Goal: Task Accomplishment & Management: Use online tool/utility

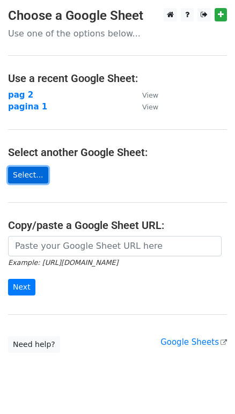
click at [20, 172] on link "Select..." at bounding box center [28, 175] width 40 height 17
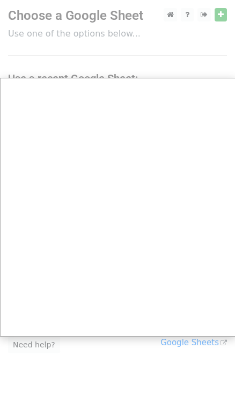
scroll to position [32, 0]
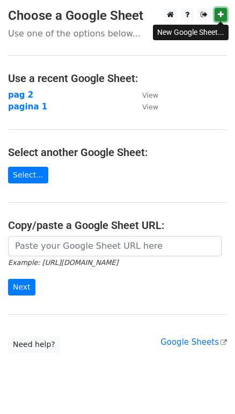
click at [223, 14] on icon at bounding box center [221, 15] width 6 height 8
click at [221, 16] on icon at bounding box center [221, 15] width 6 height 8
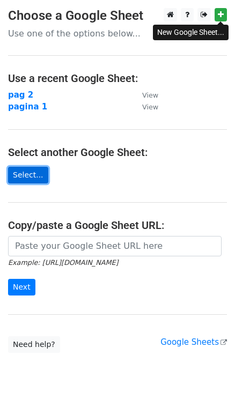
click at [25, 172] on link "Select..." at bounding box center [28, 175] width 40 height 17
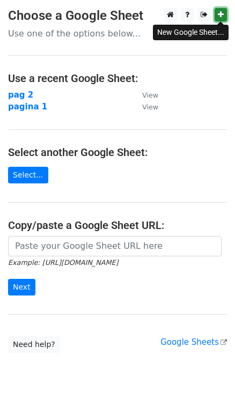
click at [223, 8] on link at bounding box center [221, 14] width 12 height 13
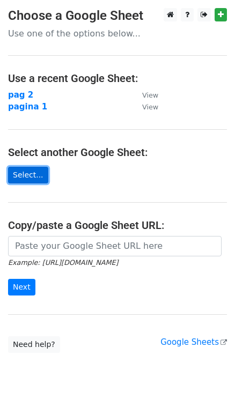
click at [25, 176] on link "Select..." at bounding box center [28, 175] width 40 height 17
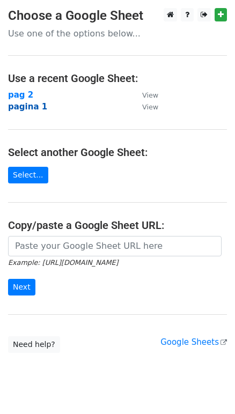
click at [15, 108] on strong "pagina 1" at bounding box center [27, 107] width 39 height 10
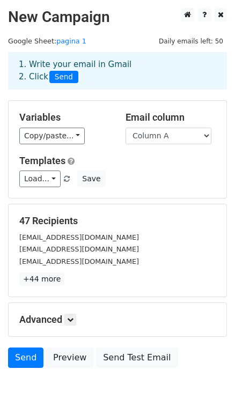
click at [175, 268] on div "47 Recipients [EMAIL_ADDRESS][DOMAIN_NAME] [EMAIL_ADDRESS][DOMAIN_NAME] [EMAIL_…" at bounding box center [117, 250] width 197 height 71
click at [144, 174] on div "Load... No templates saved Save" at bounding box center [117, 179] width 213 height 17
click at [153, 132] on select "Column A" at bounding box center [169, 136] width 86 height 17
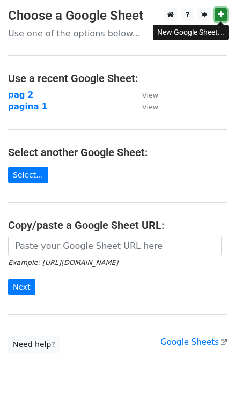
click at [218, 18] on link at bounding box center [221, 14] width 12 height 13
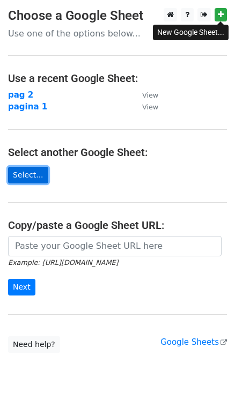
click at [32, 173] on link "Select..." at bounding box center [28, 175] width 40 height 17
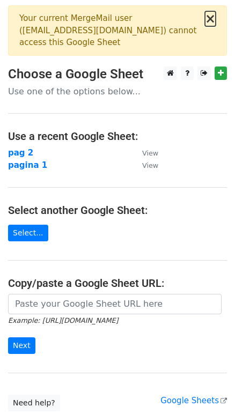
click at [209, 19] on button "×" at bounding box center [210, 18] width 11 height 13
